Goal: Task Accomplishment & Management: Use online tool/utility

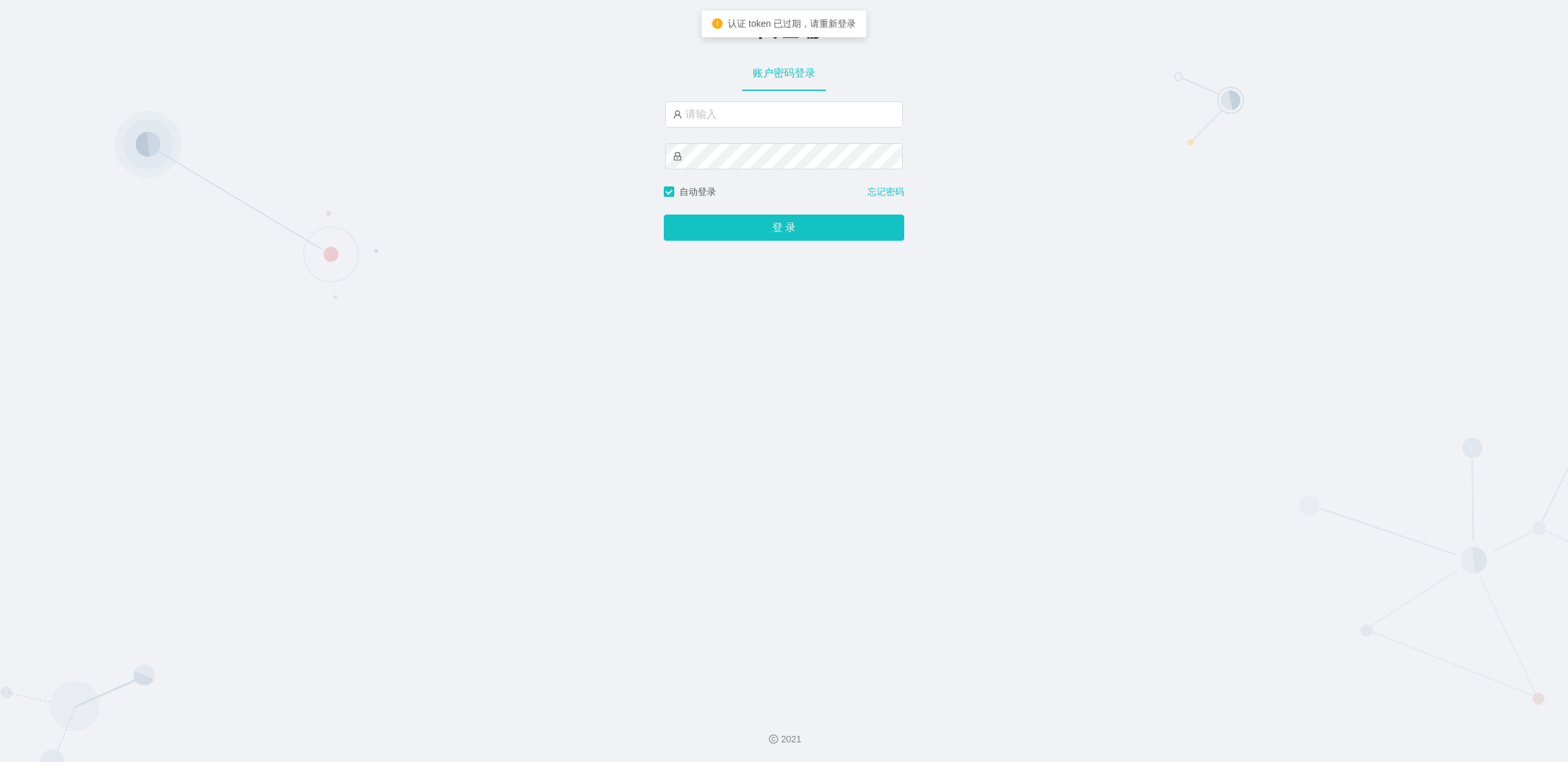
type input "zhadan666"
click at [788, 237] on button "登 录" at bounding box center [784, 227] width 240 height 26
click at [780, 223] on button "登 录" at bounding box center [784, 227] width 240 height 26
click at [766, 233] on button "登 录" at bounding box center [784, 227] width 240 height 26
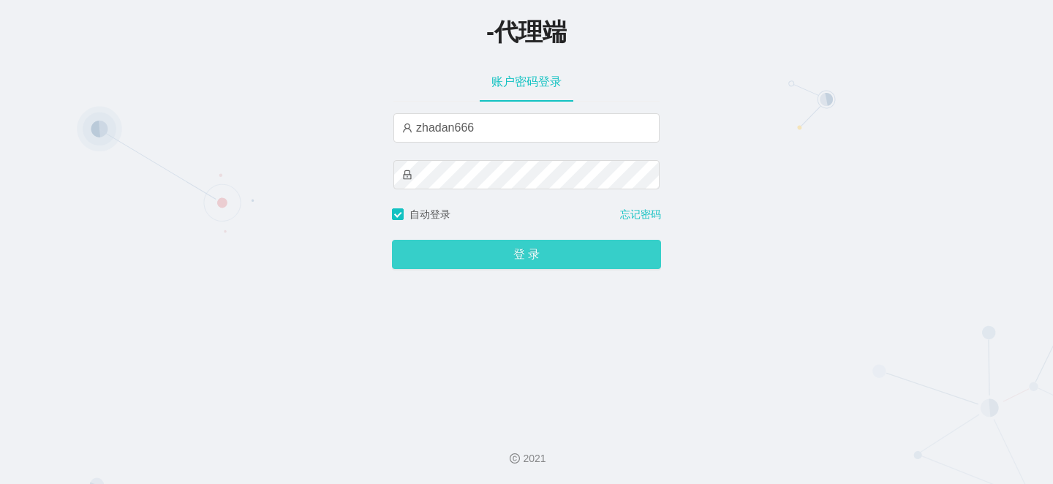
click at [487, 243] on button "登 录" at bounding box center [526, 254] width 269 height 29
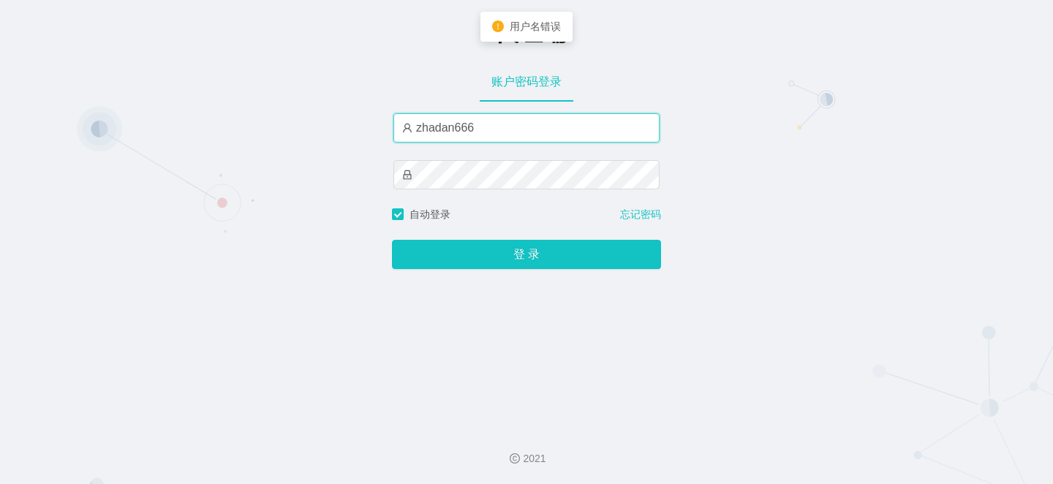
click at [469, 137] on input "zhadan666" at bounding box center [526, 127] width 266 height 29
type input "Z"
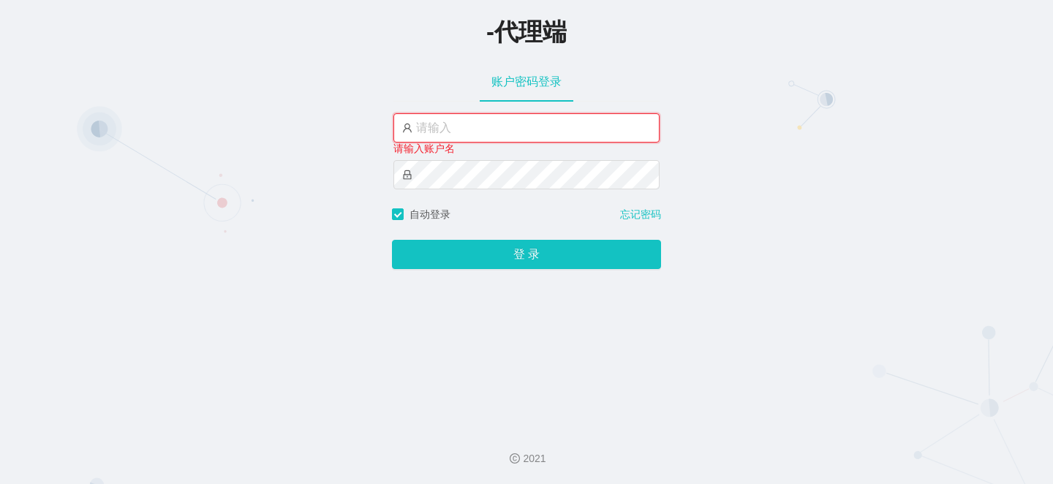
click at [508, 121] on input "text" at bounding box center [526, 127] width 266 height 29
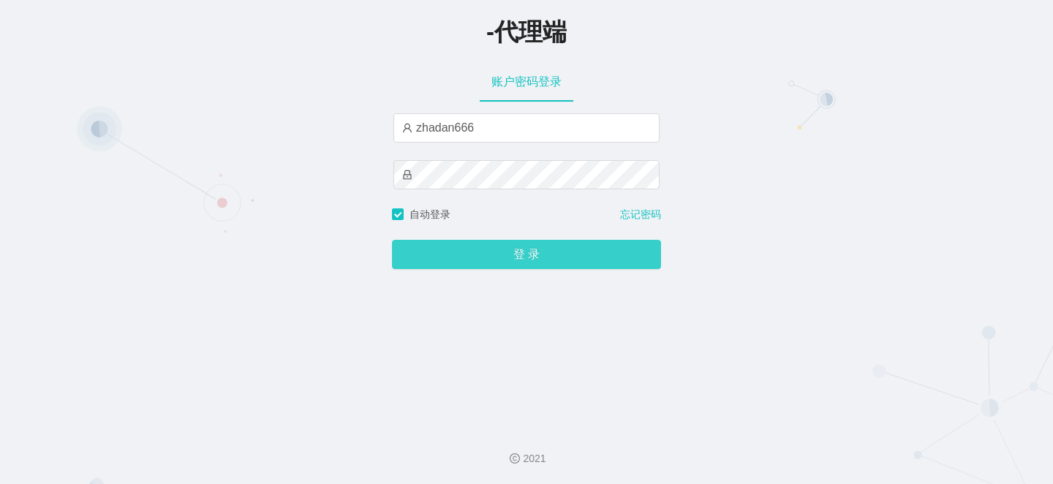
click at [447, 257] on button "登 录" at bounding box center [526, 254] width 269 height 29
click at [477, 262] on button "登 录" at bounding box center [526, 254] width 269 height 29
click at [466, 260] on button "登 录" at bounding box center [526, 254] width 269 height 29
click at [485, 257] on button "登 录" at bounding box center [526, 254] width 269 height 29
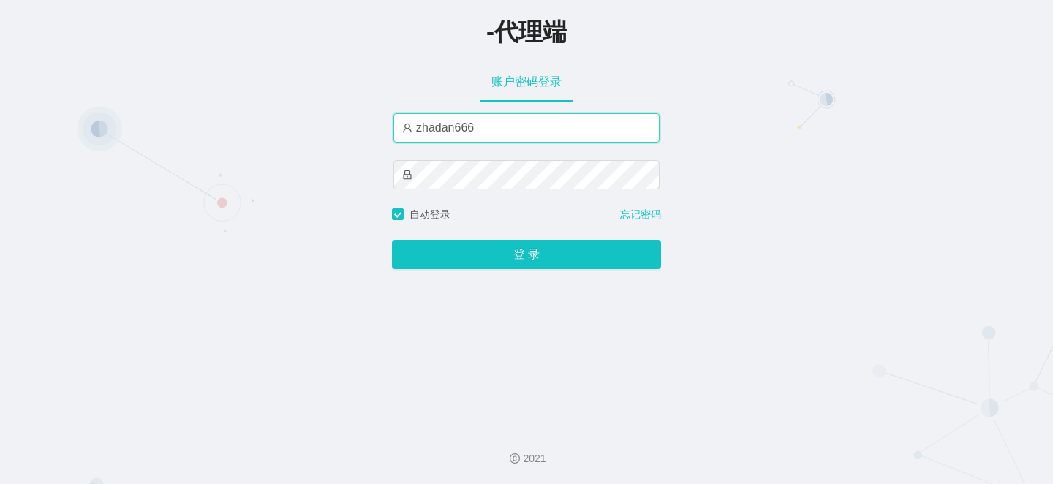
click at [490, 134] on input "zhadan666" at bounding box center [526, 127] width 266 height 29
click at [490, 133] on input "zhadan666" at bounding box center [526, 127] width 266 height 29
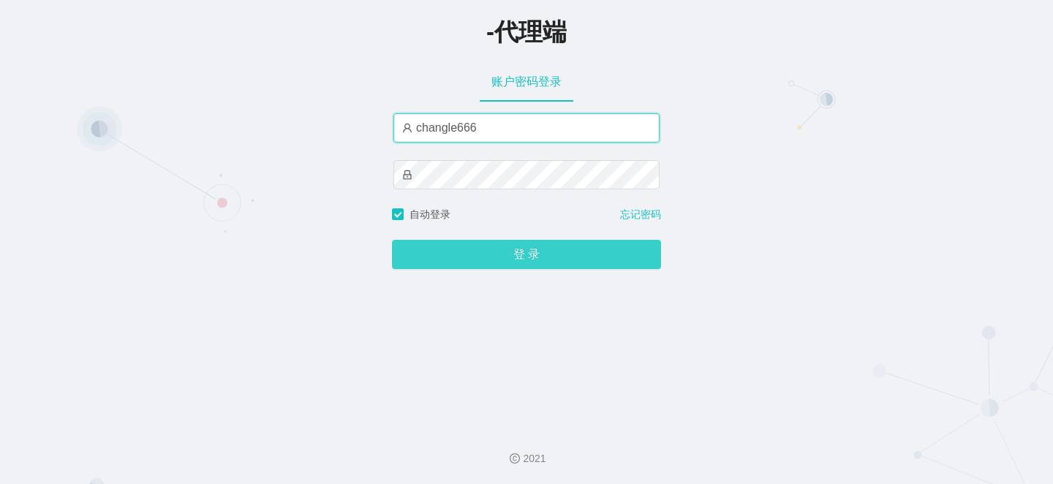
type input "changle666"
click at [506, 260] on button "登 录" at bounding box center [526, 254] width 269 height 29
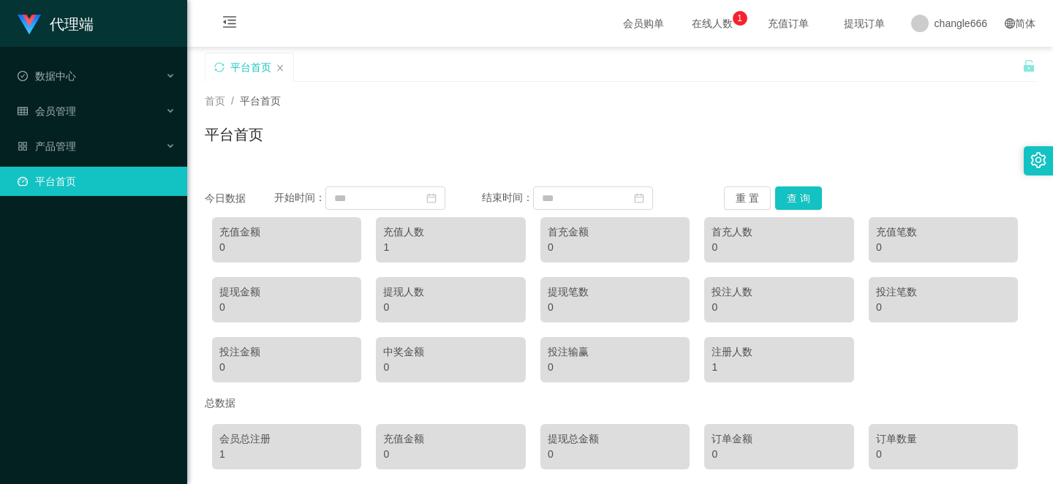
click at [748, 126] on div "平台首页" at bounding box center [620, 141] width 830 height 34
click at [67, 108] on span "会员管理" at bounding box center [47, 111] width 58 height 12
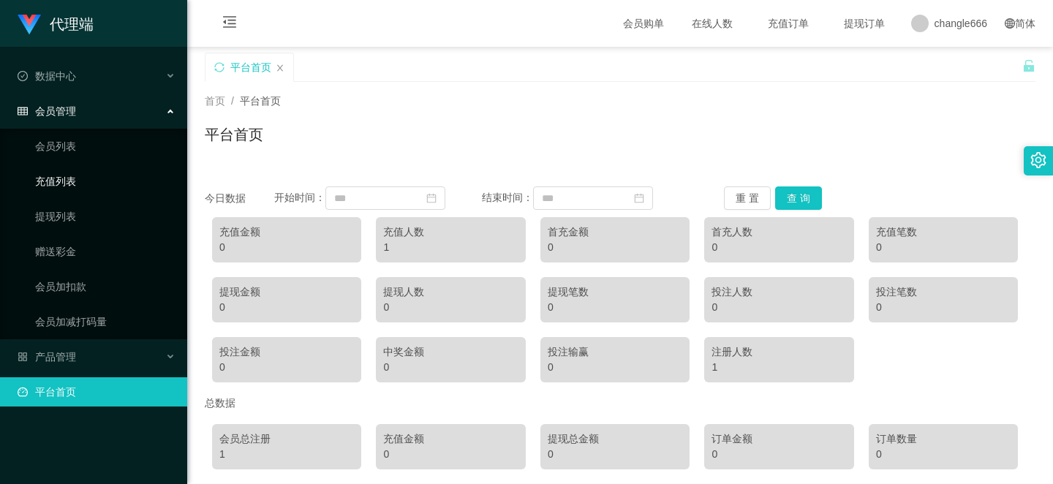
click at [62, 176] on link "充值列表" at bounding box center [105, 181] width 140 height 29
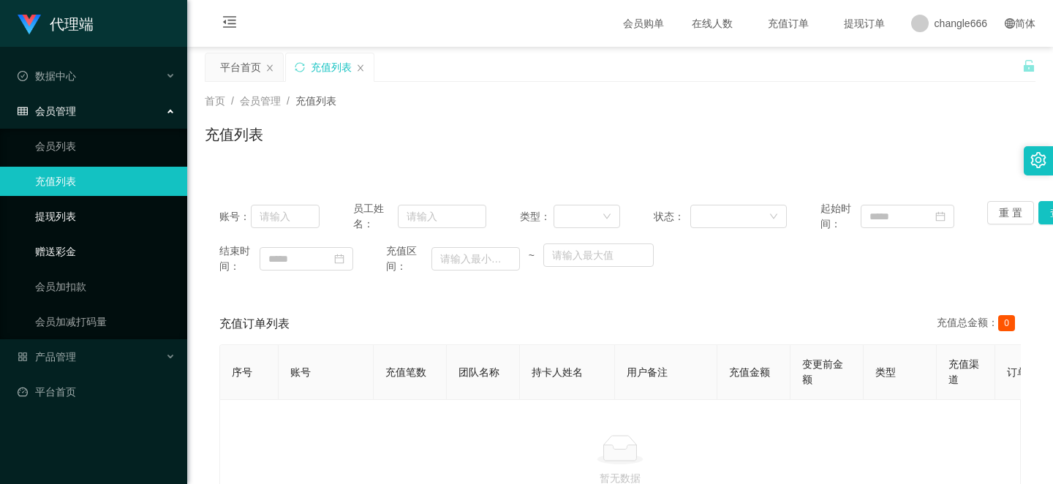
click at [52, 242] on link "赠送彩金" at bounding box center [105, 251] width 140 height 29
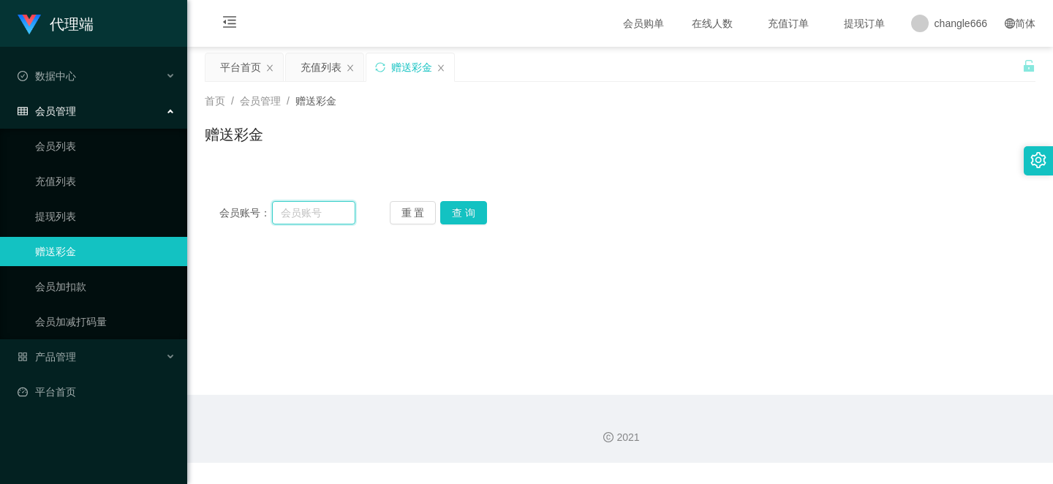
click at [314, 213] on input "text" at bounding box center [313, 212] width 83 height 23
type input "chanv"
type input "changle001"
click at [455, 217] on button "查 询" at bounding box center [463, 212] width 47 height 23
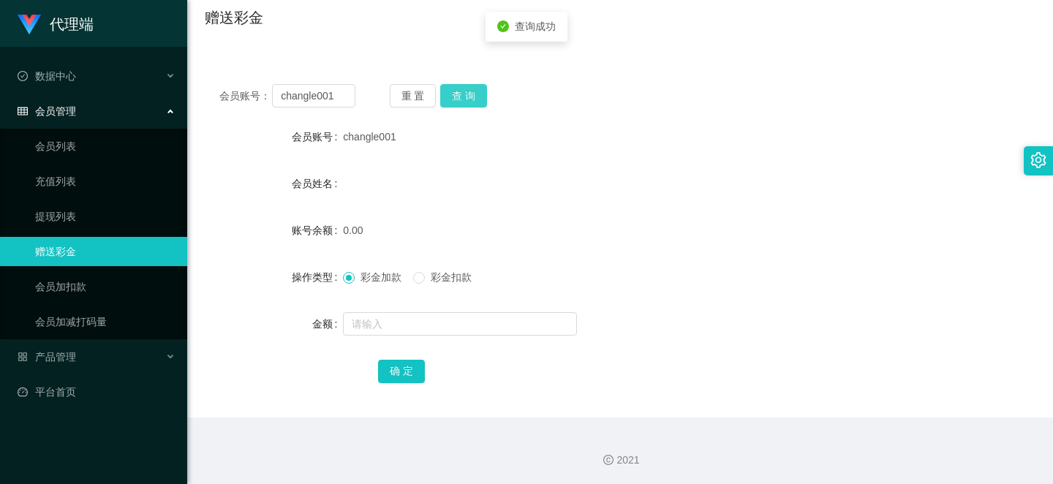
scroll to position [118, 0]
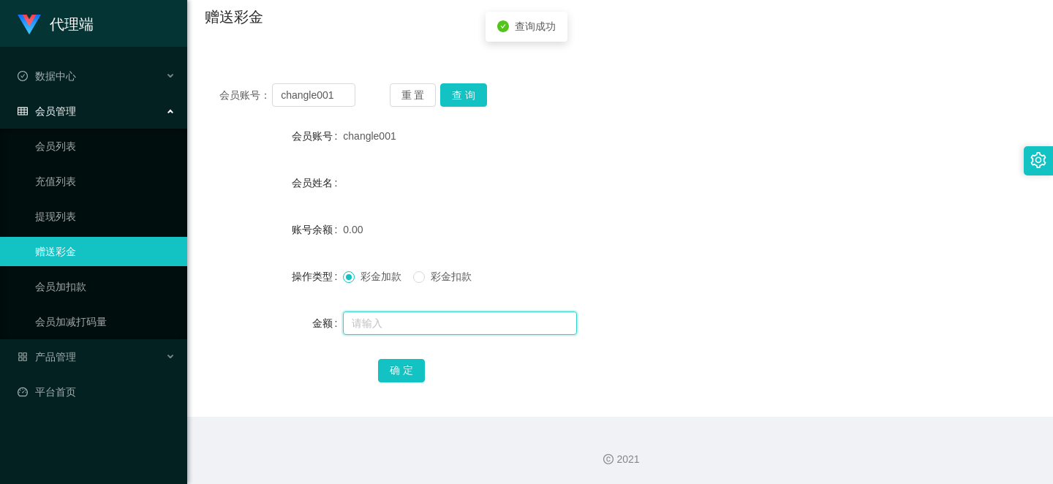
click at [433, 333] on input "text" at bounding box center [460, 322] width 234 height 23
type input "100"
click at [412, 369] on button "确 定" at bounding box center [401, 370] width 47 height 23
